Goal: Information Seeking & Learning: Compare options

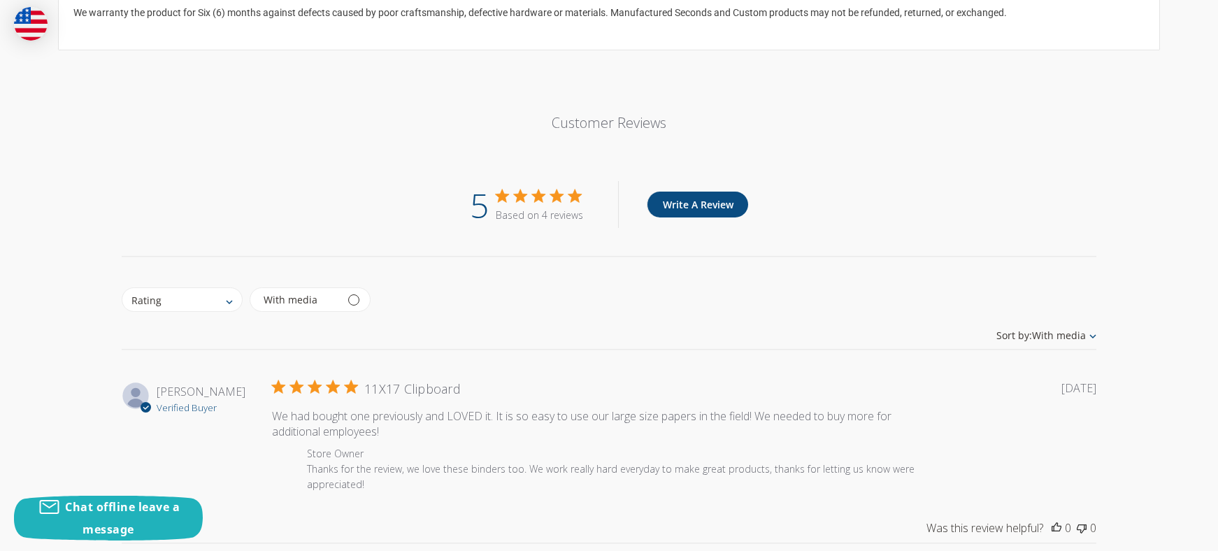
scroll to position [1654, 0]
